Goal: Communication & Community: Participate in discussion

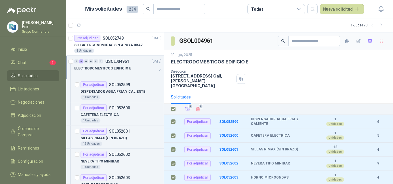
click at [38, 58] on link "Chat 5" at bounding box center [33, 62] width 52 height 11
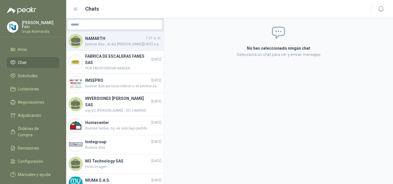
click at [143, 39] on h4 "NAMARTH" at bounding box center [115, 38] width 60 height 6
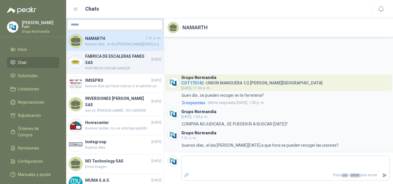
click at [91, 60] on h4 "FABRICA DE ESCALERAS FANES SAS" at bounding box center [117, 59] width 65 height 13
